Goal: Find specific page/section: Find specific page/section

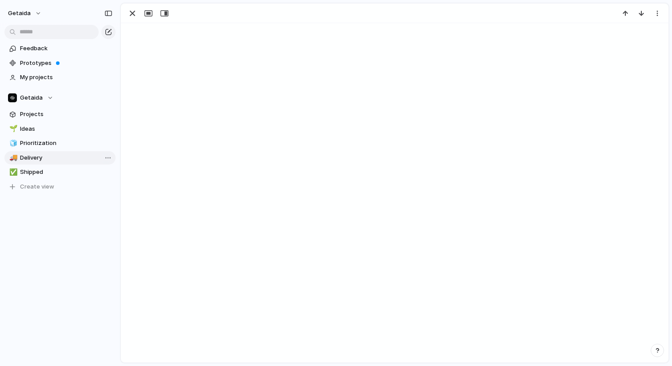
click at [36, 155] on span "Delivery" at bounding box center [66, 157] width 92 height 9
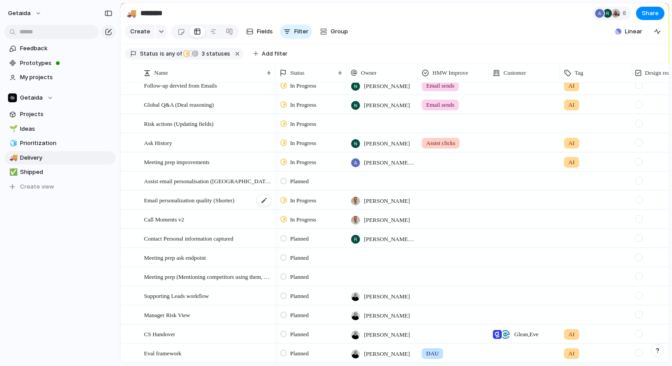
scroll to position [53, 0]
